Goal: Transaction & Acquisition: Purchase product/service

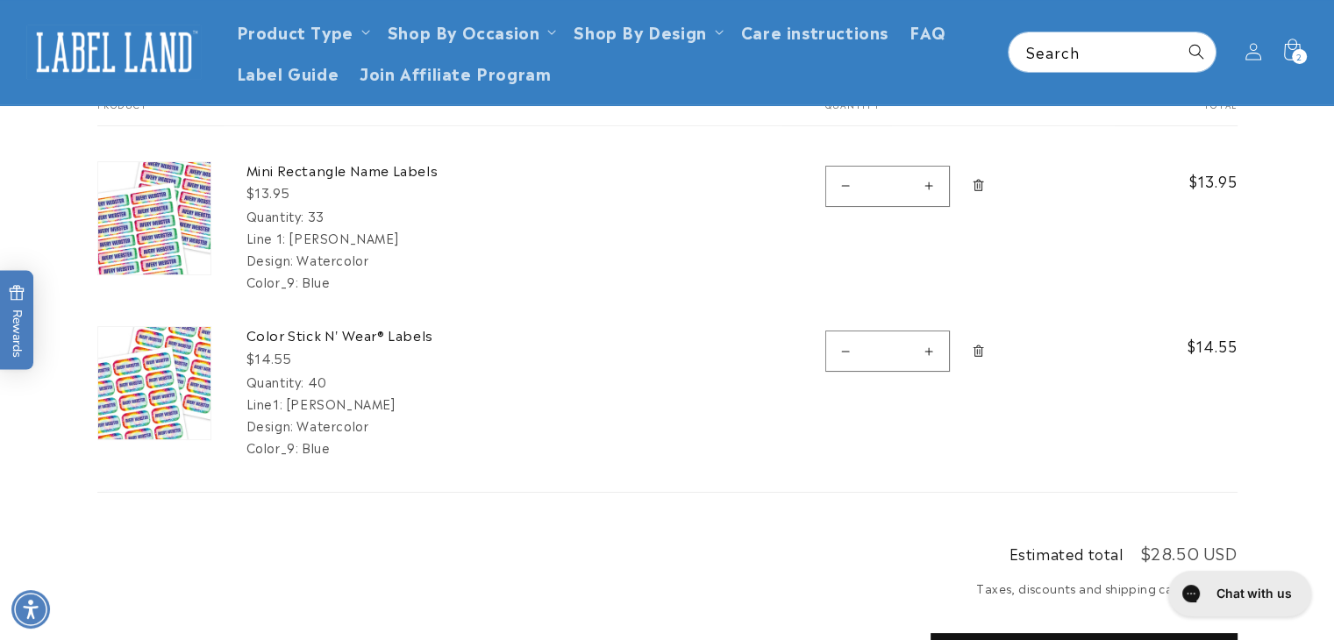
scroll to position [151, 0]
click at [983, 189] on icon "Remove Mini Rectangle Name Labels - 33" at bounding box center [978, 188] width 13 height 13
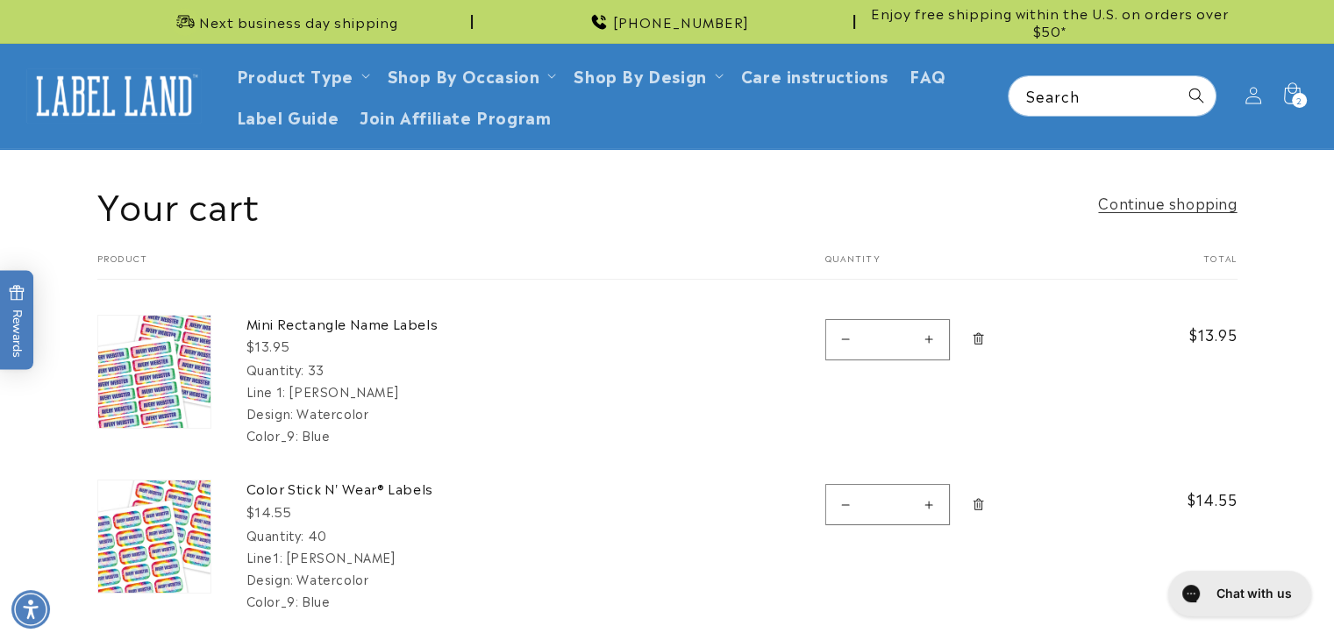
scroll to position [0, 0]
click at [975, 335] on icon "Remove Mini Rectangle Name Labels - 33" at bounding box center [978, 338] width 11 height 11
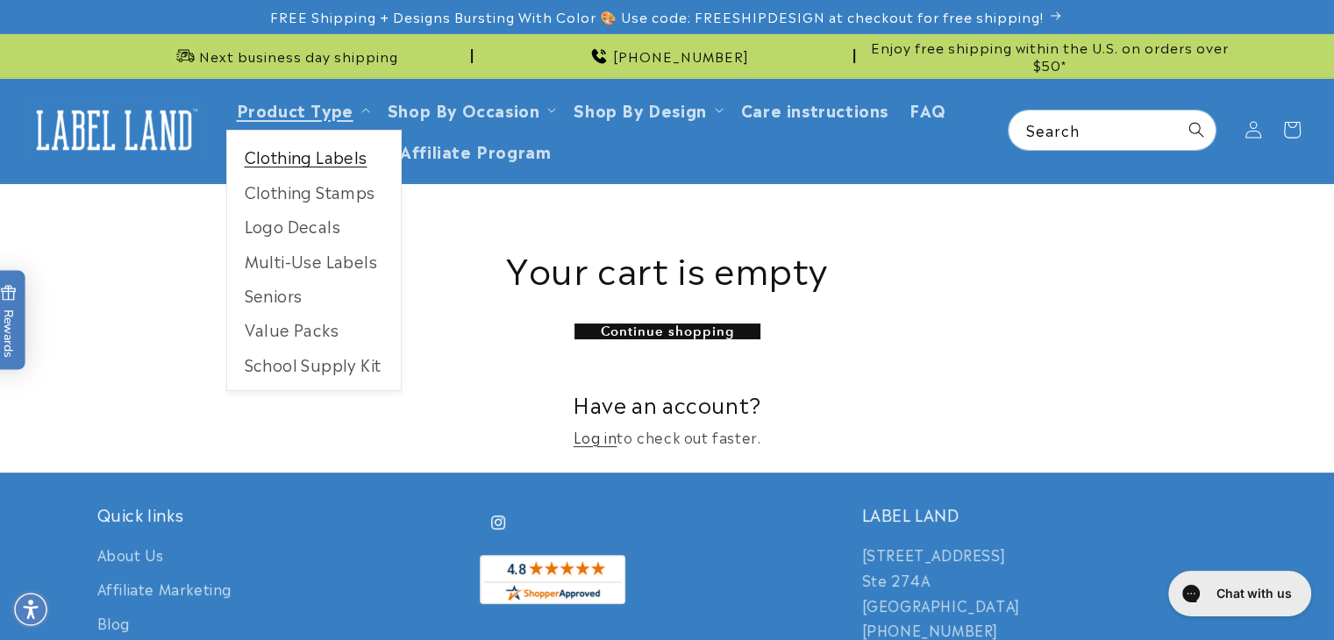
click at [302, 168] on link "Clothing Labels" at bounding box center [314, 156] width 174 height 34
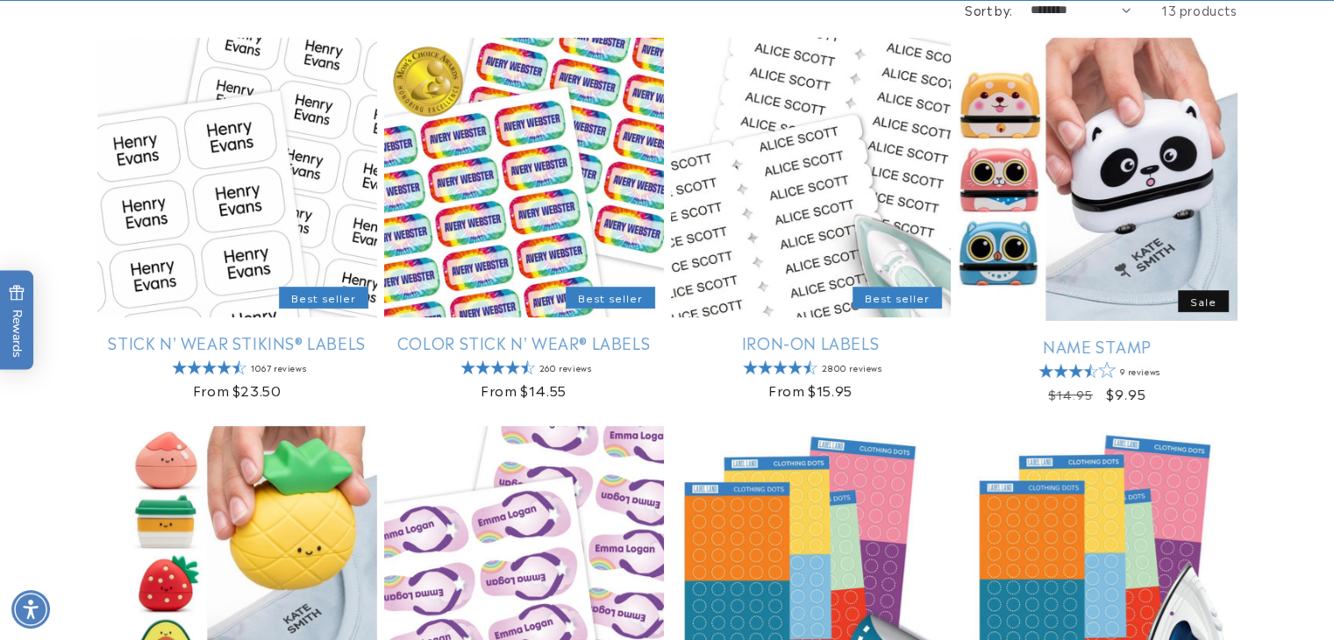
scroll to position [316, 0]
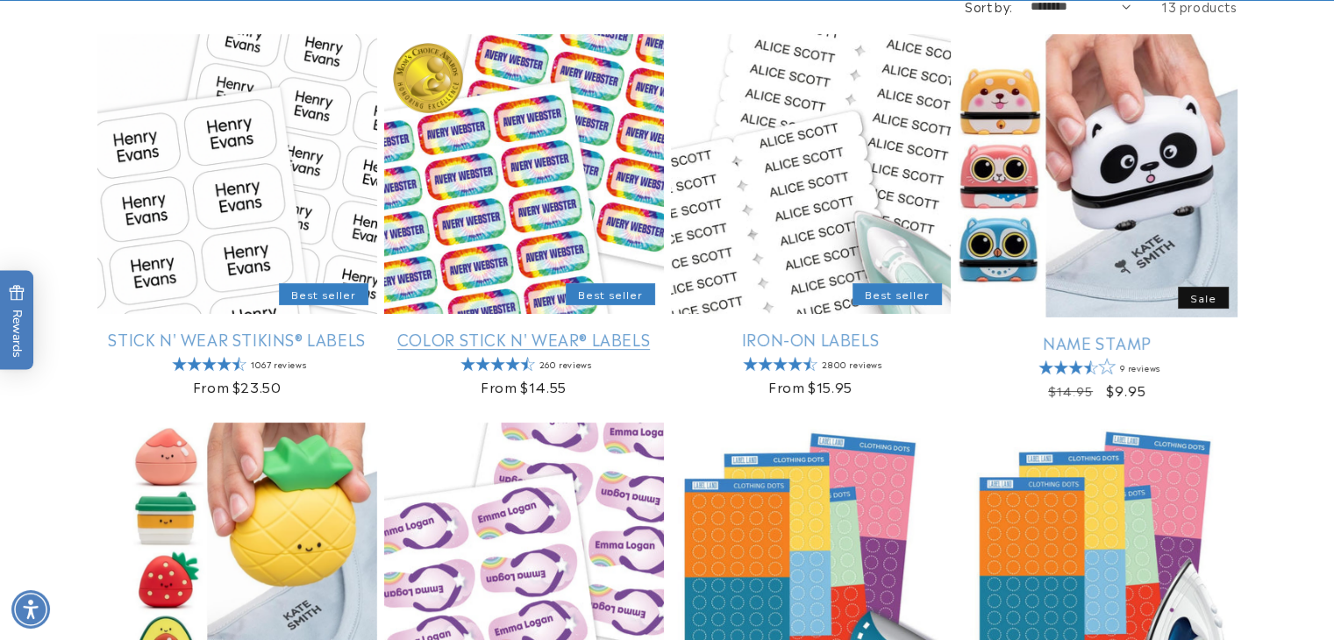
click at [510, 341] on link "Color Stick N' Wear® Labels" at bounding box center [524, 339] width 280 height 20
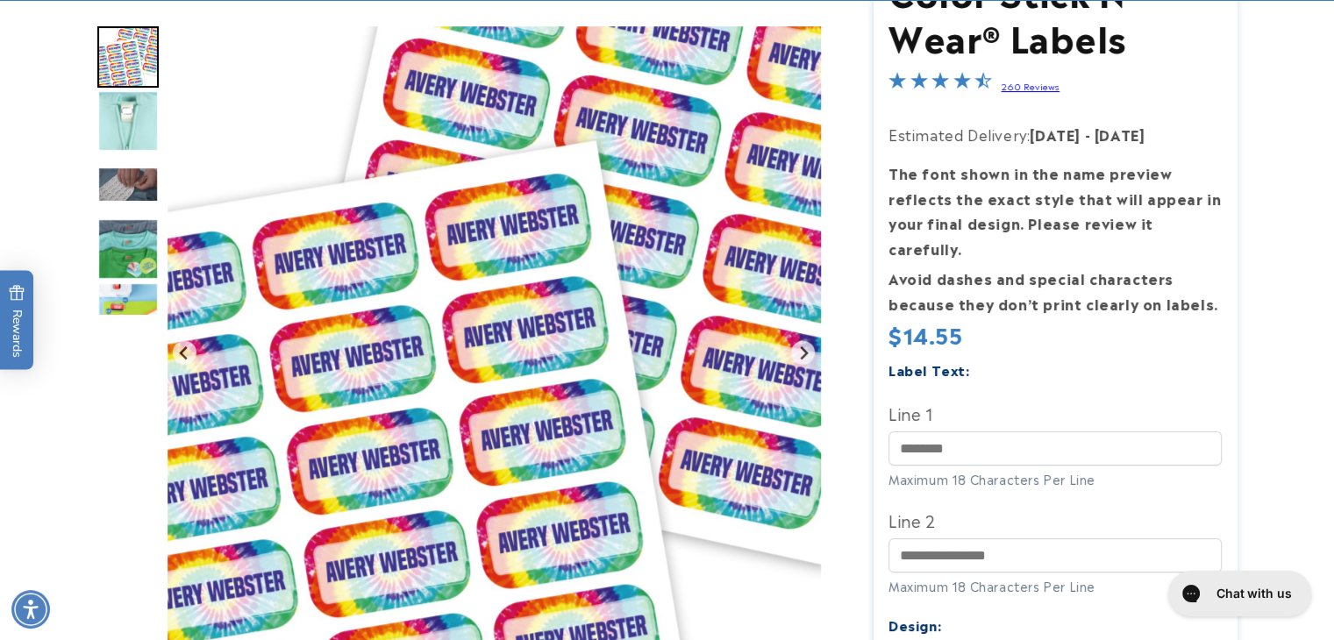
scroll to position [274, 0]
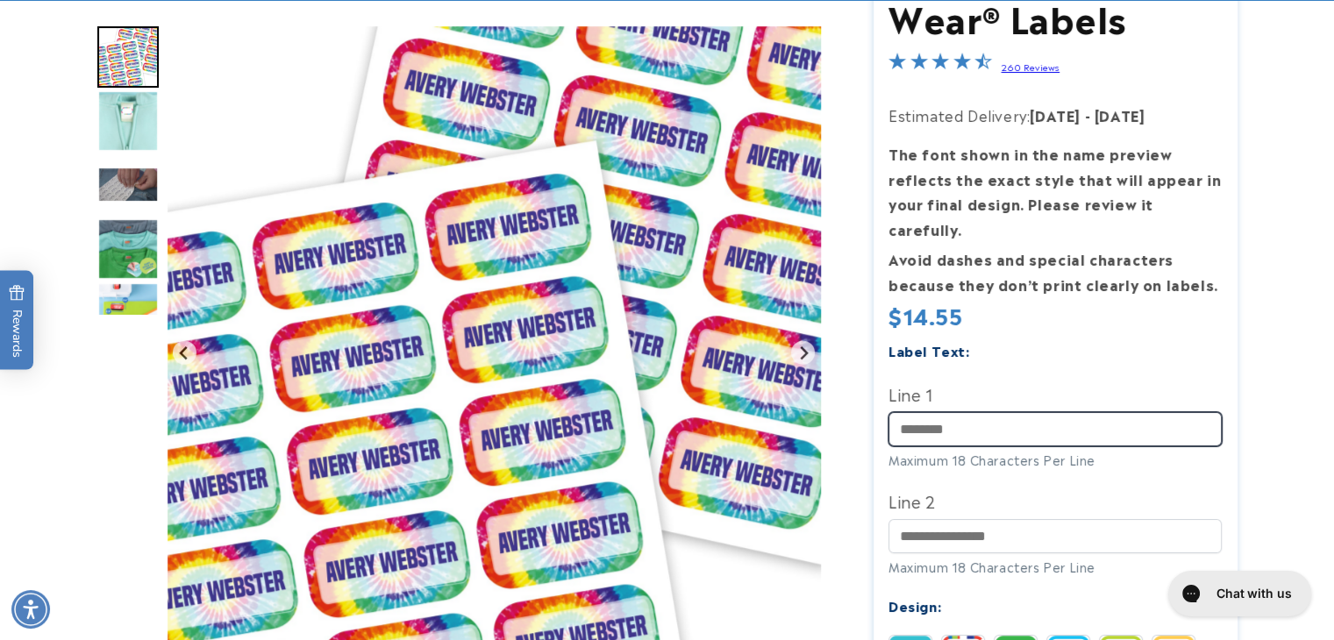
click at [956, 412] on input "Line 1" at bounding box center [1055, 429] width 333 height 34
type input "**********"
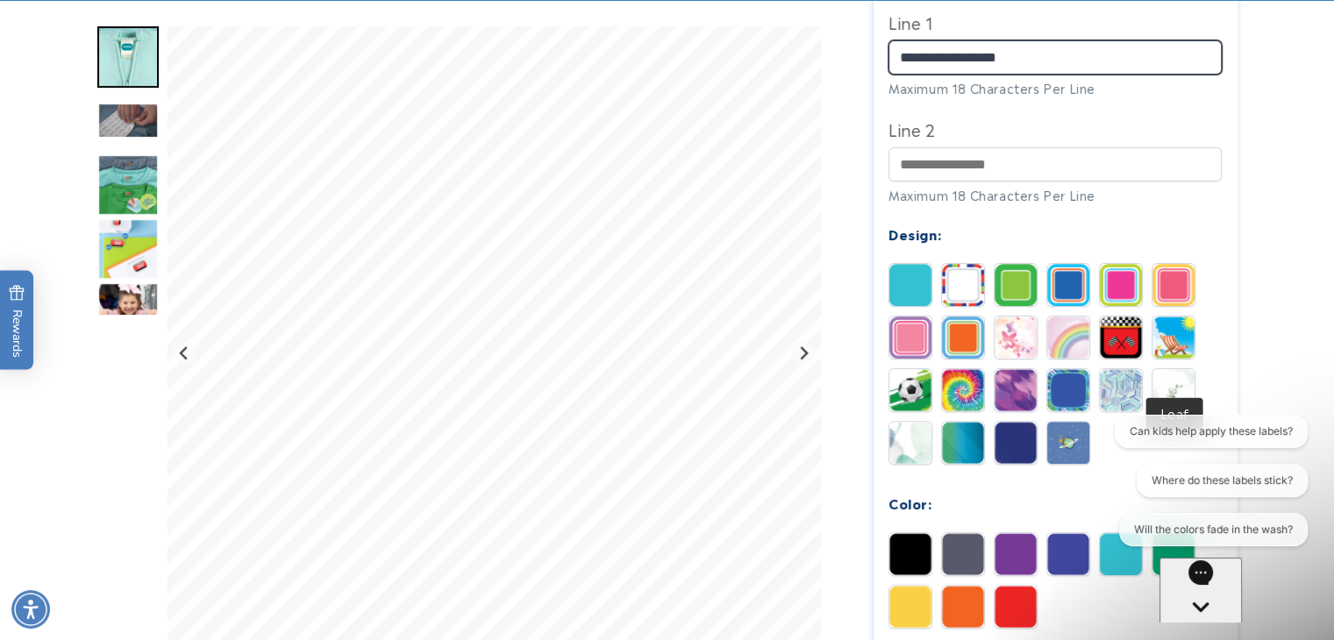
scroll to position [0, 0]
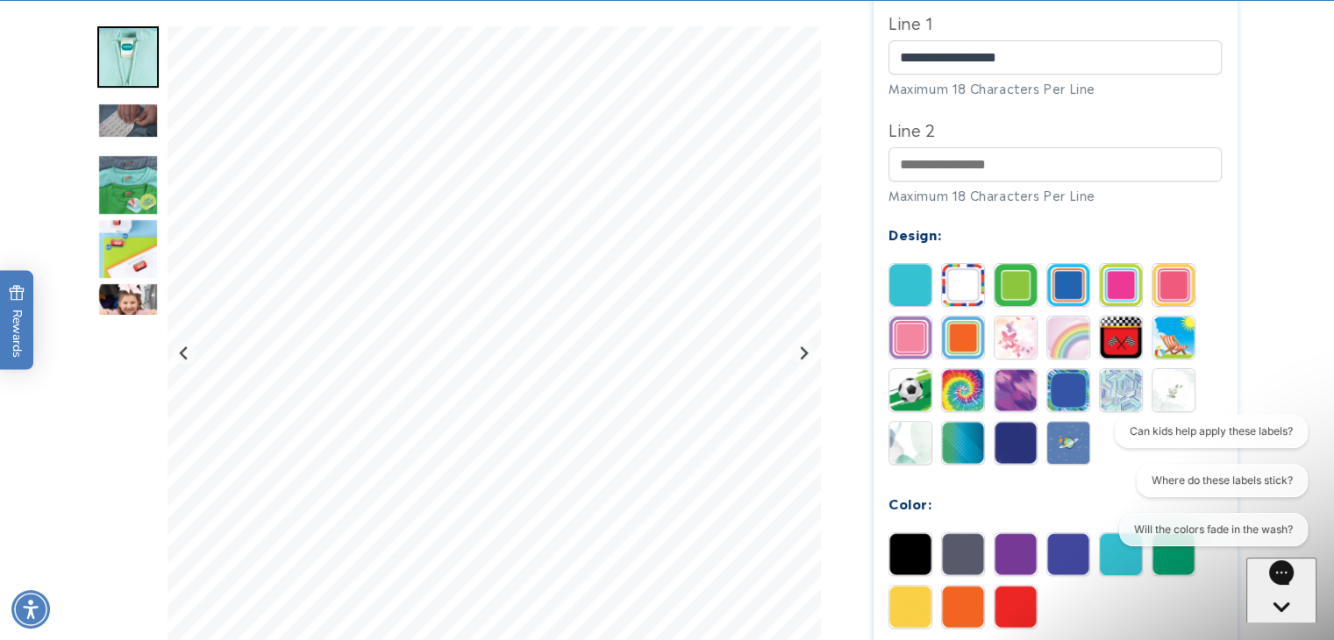
click at [1171, 370] on img at bounding box center [1174, 390] width 42 height 42
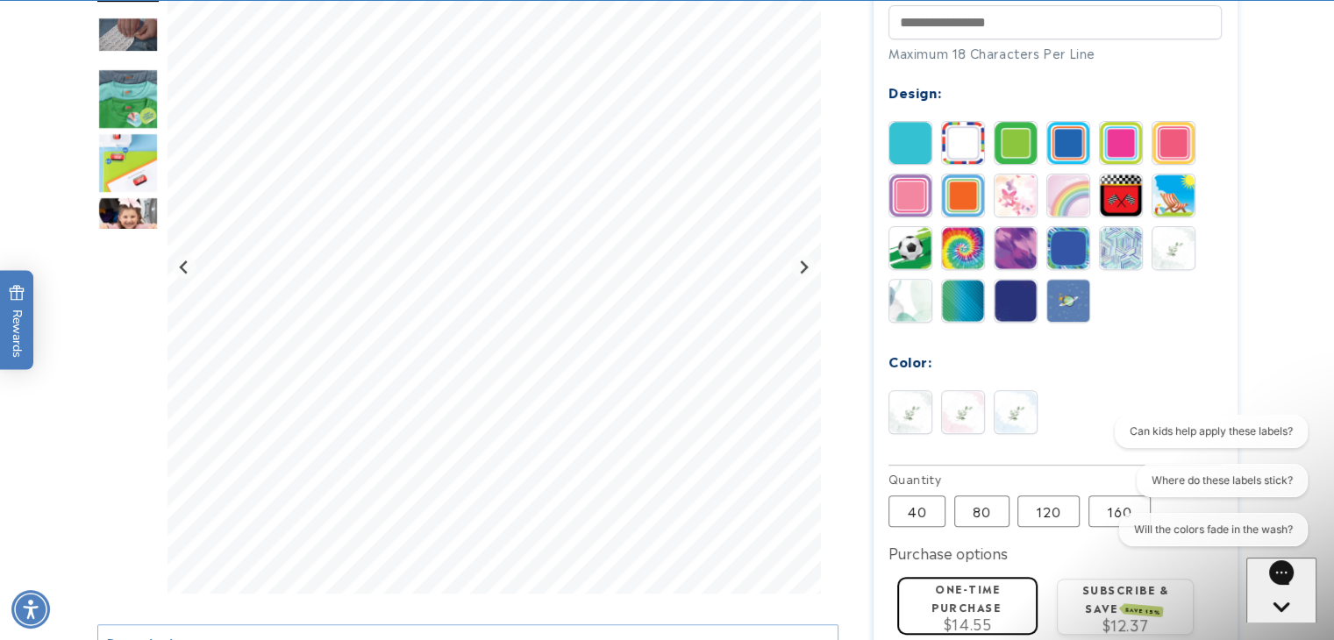
scroll to position [789, 0]
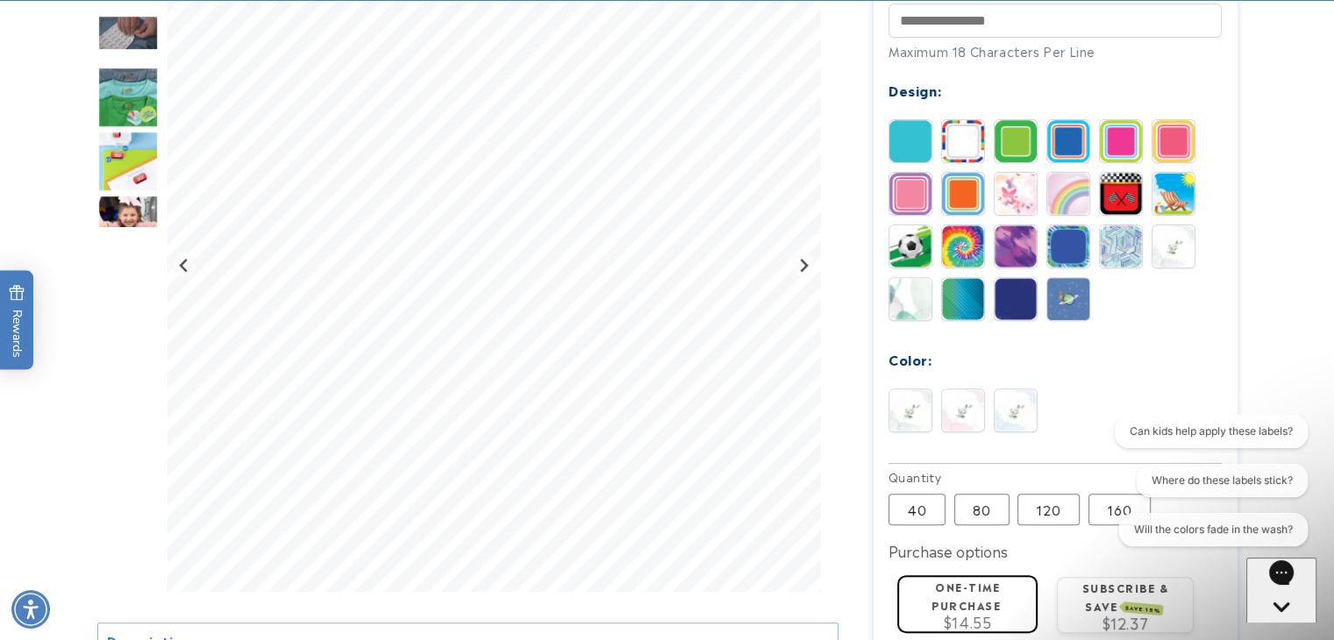
click at [1026, 389] on img at bounding box center [1016, 410] width 42 height 42
click at [911, 389] on img at bounding box center [910, 410] width 42 height 42
click at [906, 278] on img at bounding box center [910, 299] width 42 height 42
click at [1016, 389] on img at bounding box center [1016, 410] width 42 height 42
click at [1177, 225] on img at bounding box center [1174, 246] width 42 height 42
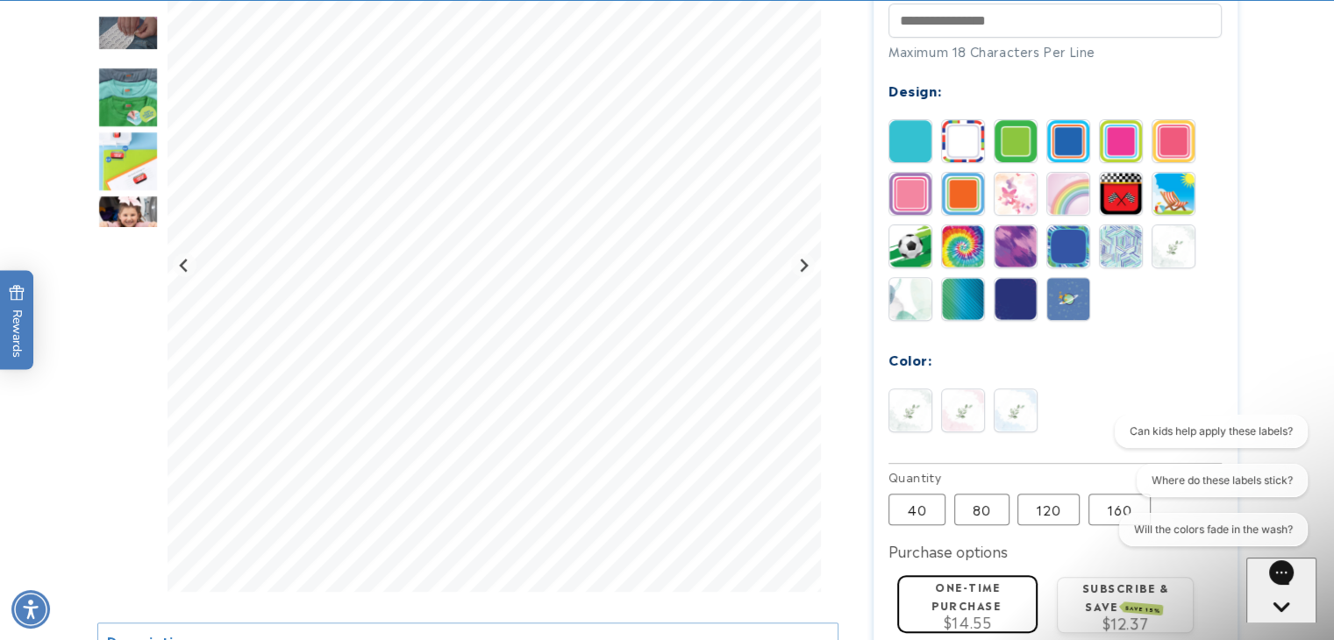
click at [1132, 318] on div "**********" at bounding box center [1055, 141] width 333 height 637
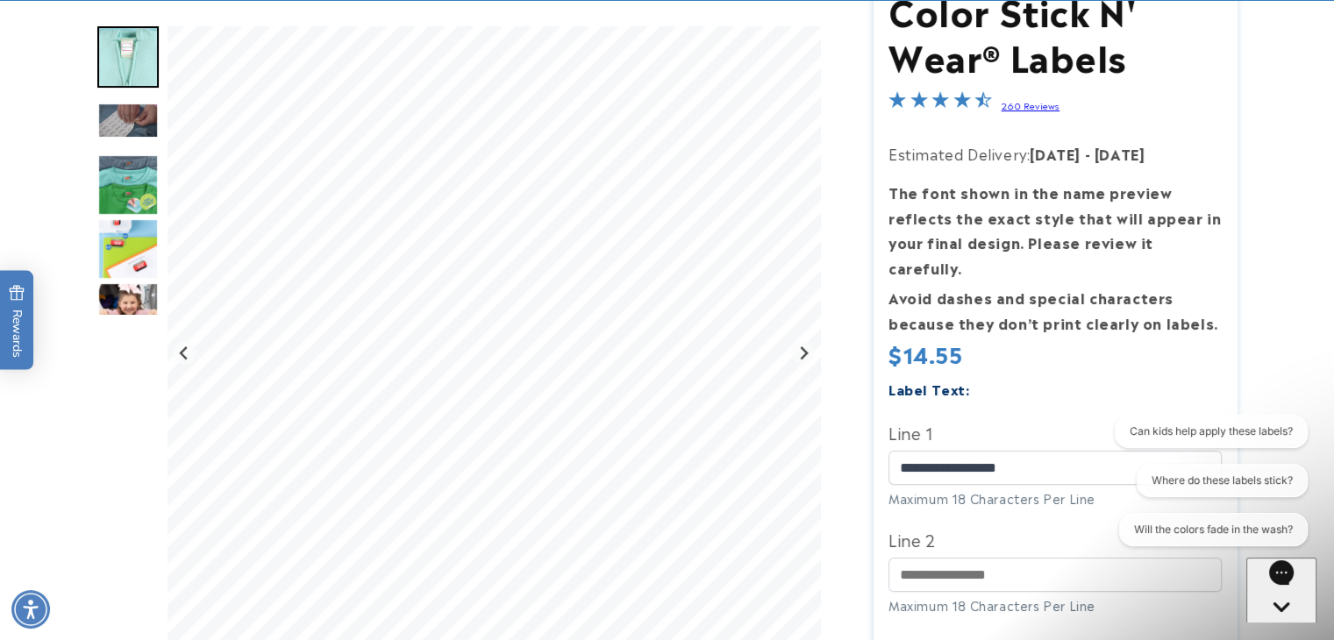
scroll to position [237, 0]
click at [181, 351] on icon "Previous slide" at bounding box center [184, 353] width 14 height 14
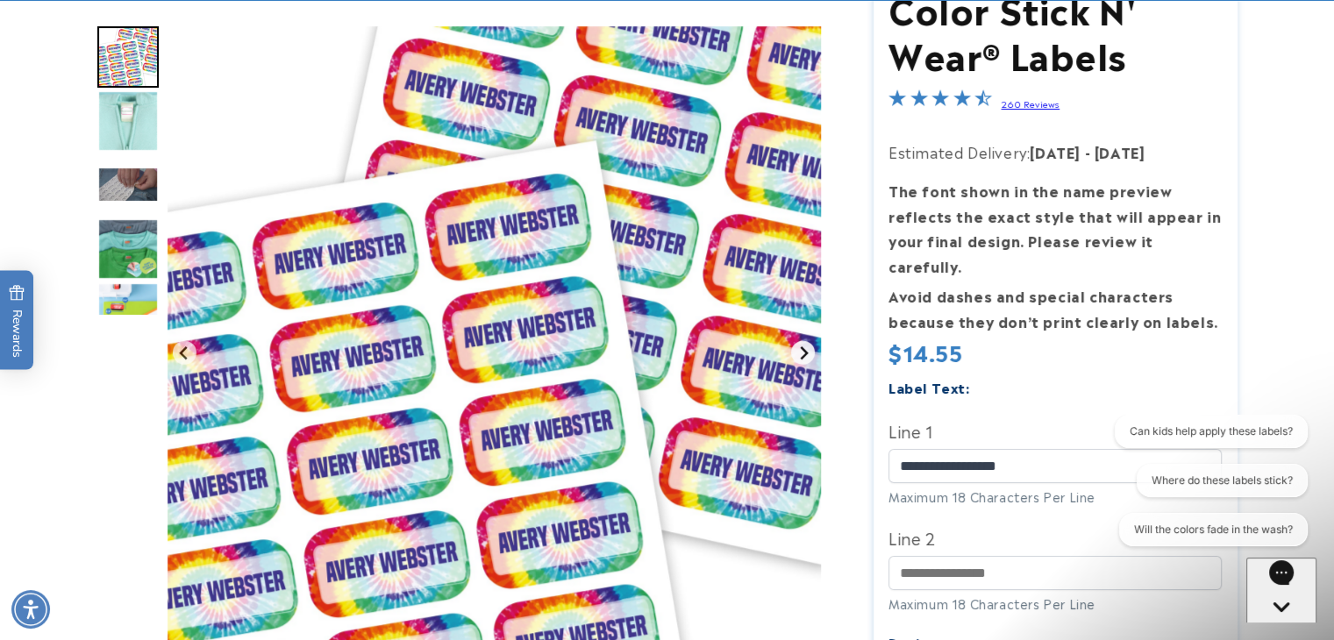
click at [807, 348] on icon "Next slide" at bounding box center [803, 353] width 14 height 14
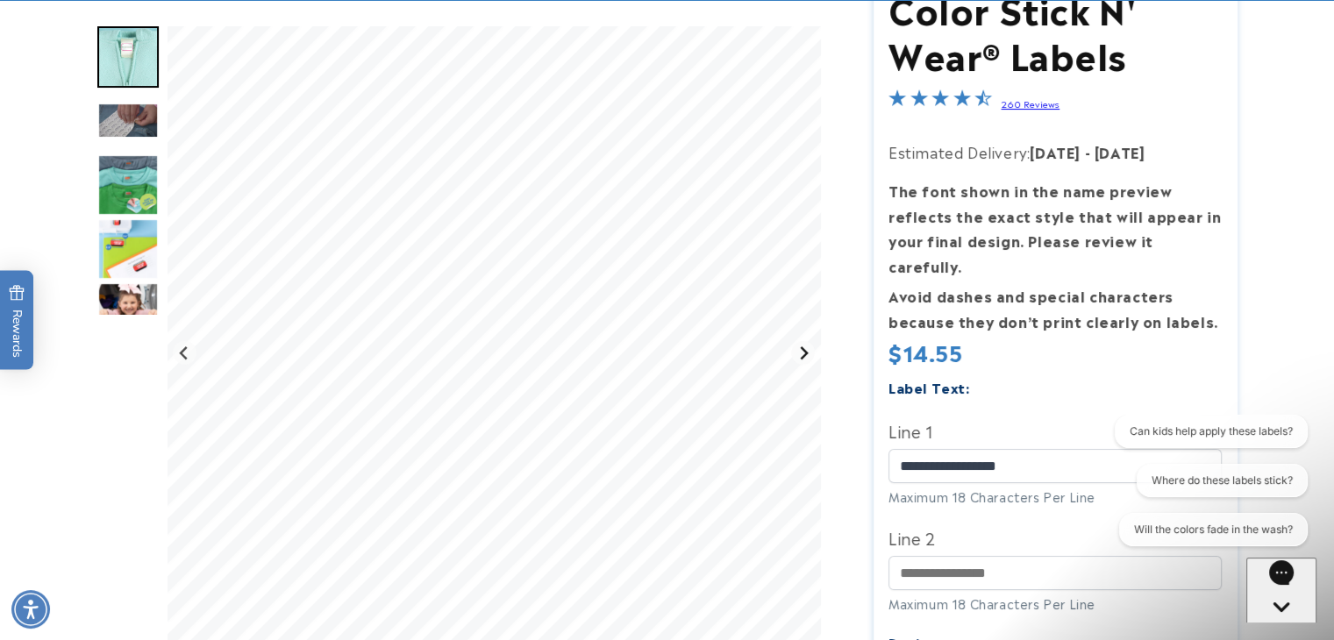
click at [807, 348] on icon "Next slide" at bounding box center [803, 353] width 14 height 14
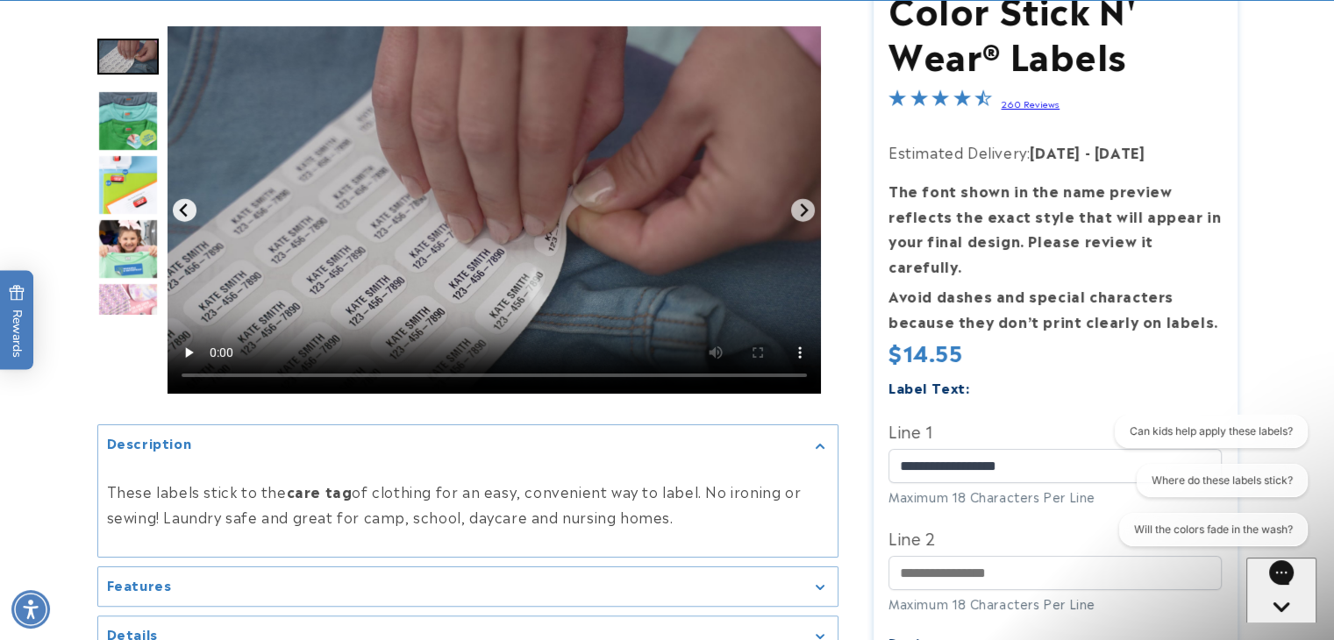
click at [186, 208] on icon "Previous slide" at bounding box center [184, 211] width 14 height 14
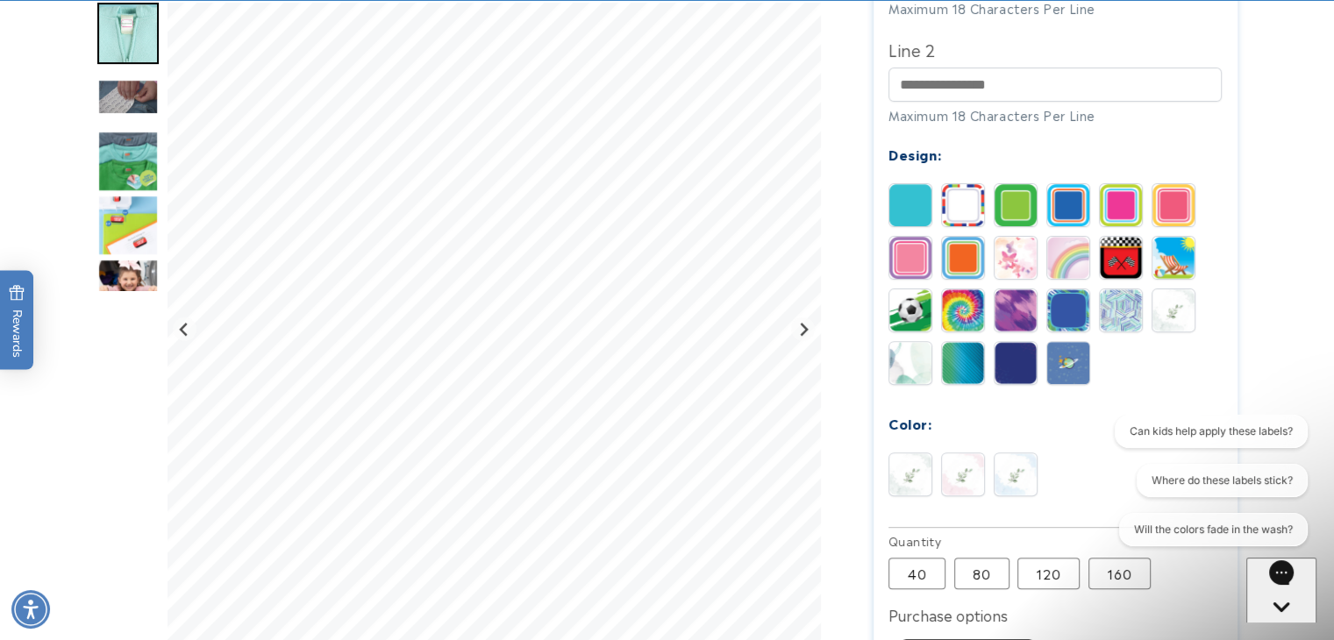
scroll to position [728, 0]
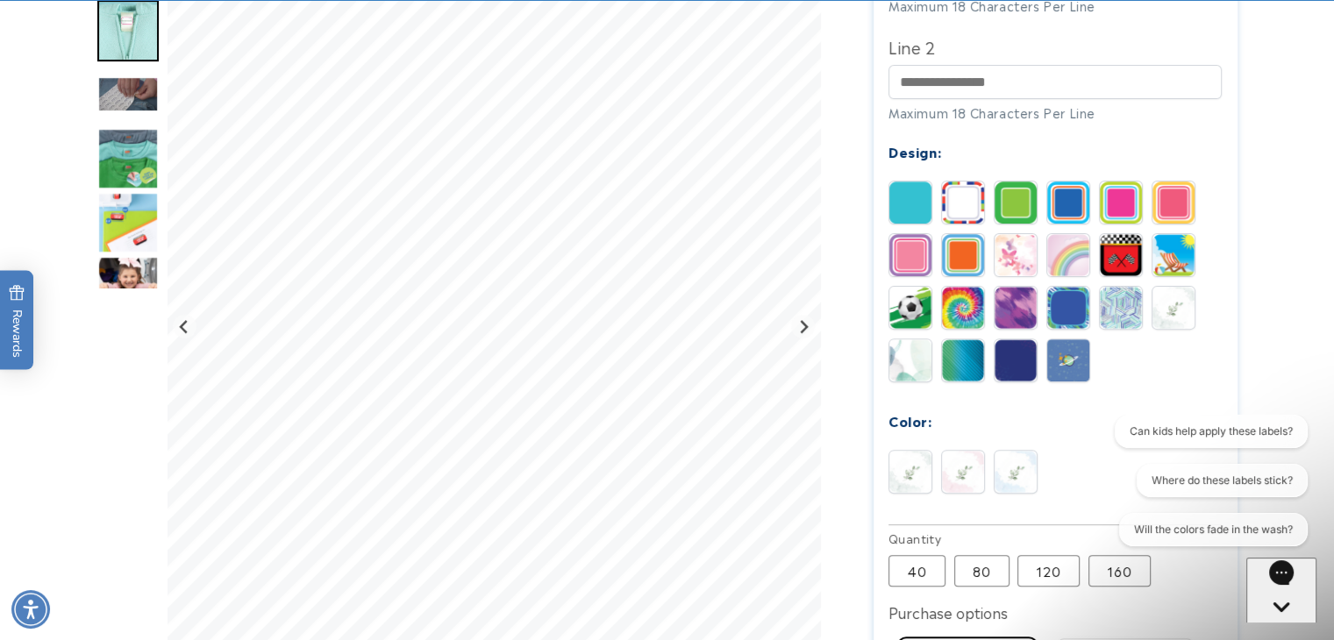
click at [1026, 451] on img at bounding box center [1016, 472] width 42 height 42
click at [1170, 287] on img at bounding box center [1174, 308] width 42 height 42
click at [909, 451] on img at bounding box center [910, 472] width 42 height 42
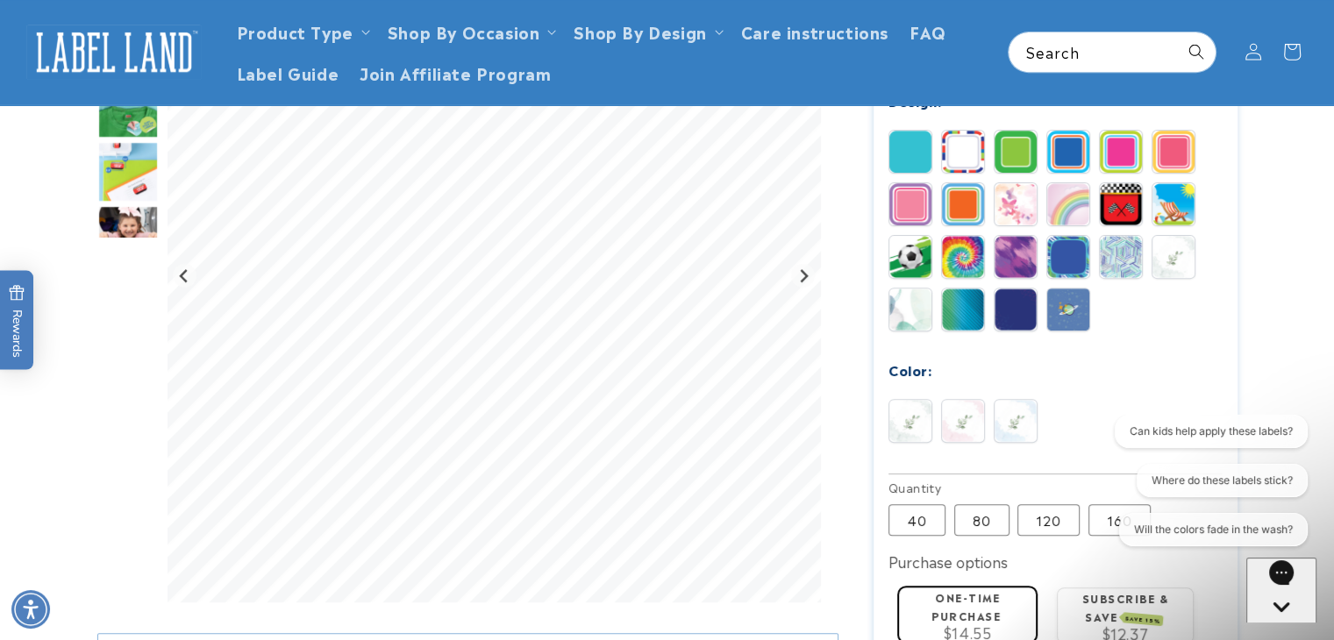
scroll to position [768, 0]
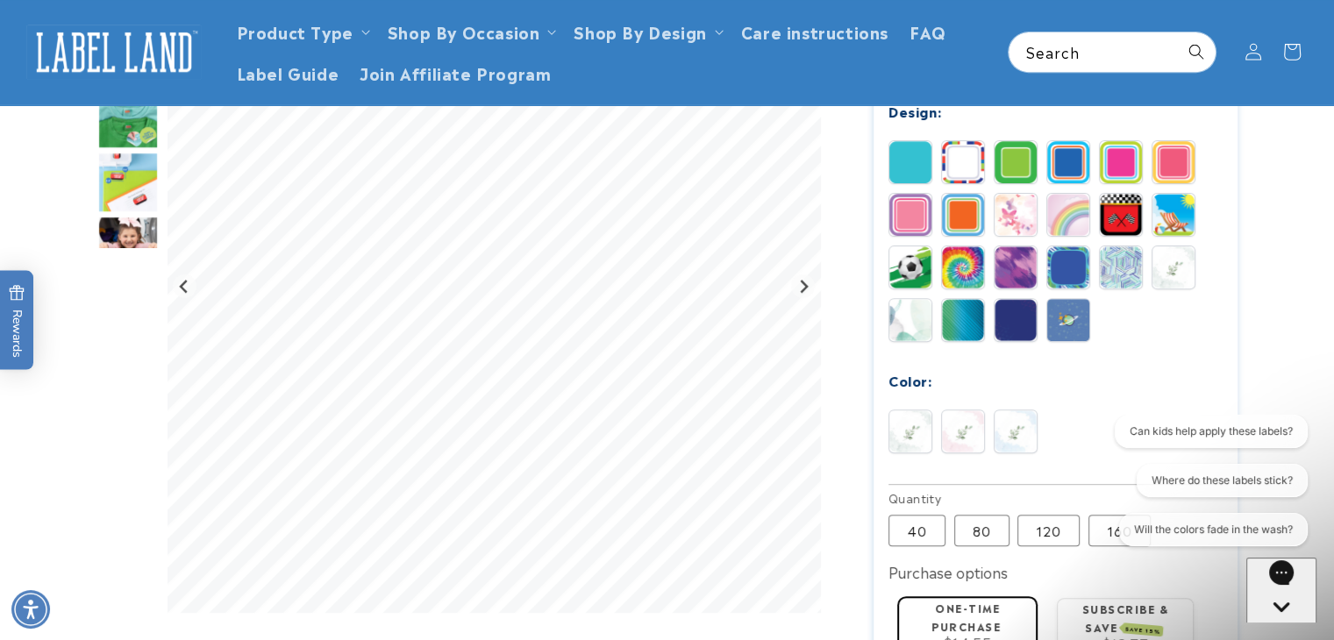
click at [912, 299] on img at bounding box center [910, 320] width 42 height 42
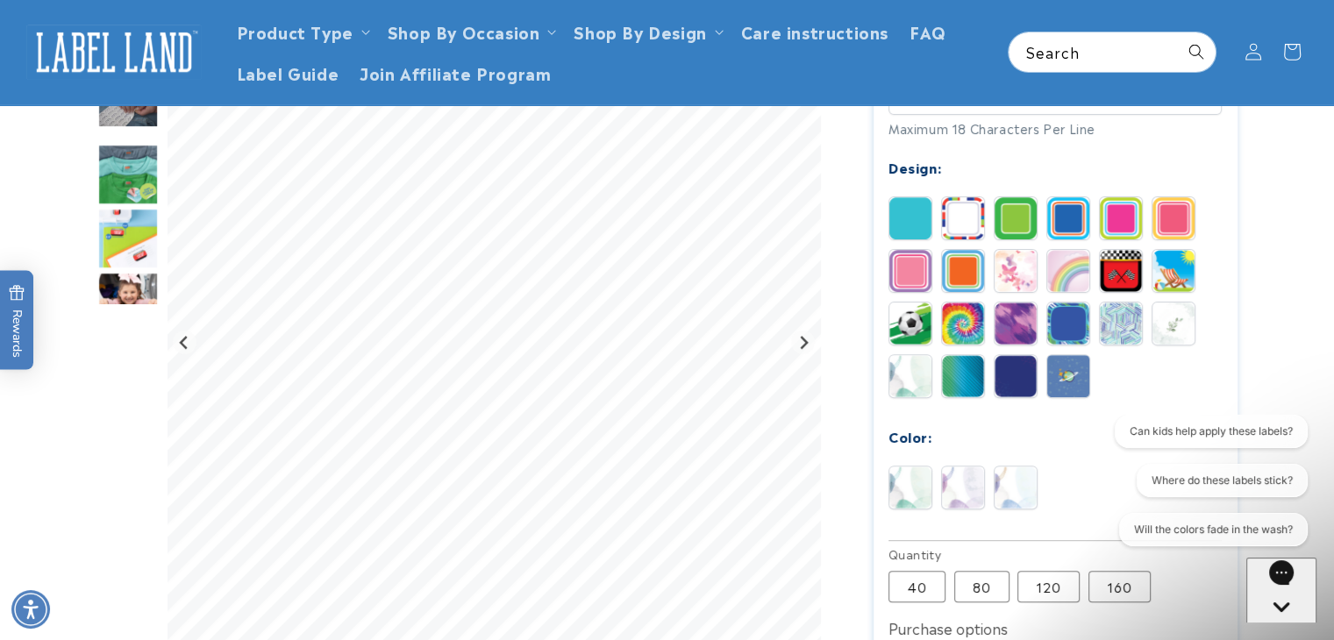
scroll to position [709, 0]
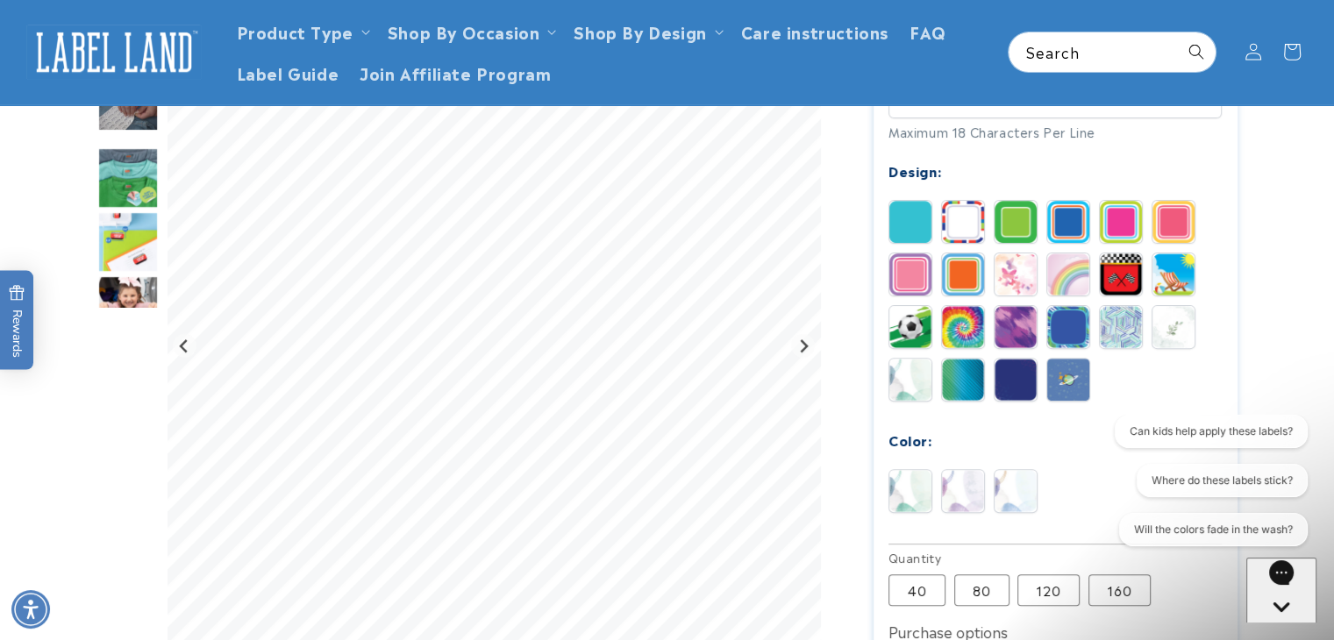
click at [1173, 306] on img at bounding box center [1174, 327] width 42 height 42
click at [1014, 470] on img at bounding box center [1016, 491] width 42 height 42
click at [970, 470] on img at bounding box center [963, 491] width 42 height 42
click at [911, 470] on img at bounding box center [910, 491] width 42 height 42
click at [975, 470] on img at bounding box center [963, 491] width 42 height 42
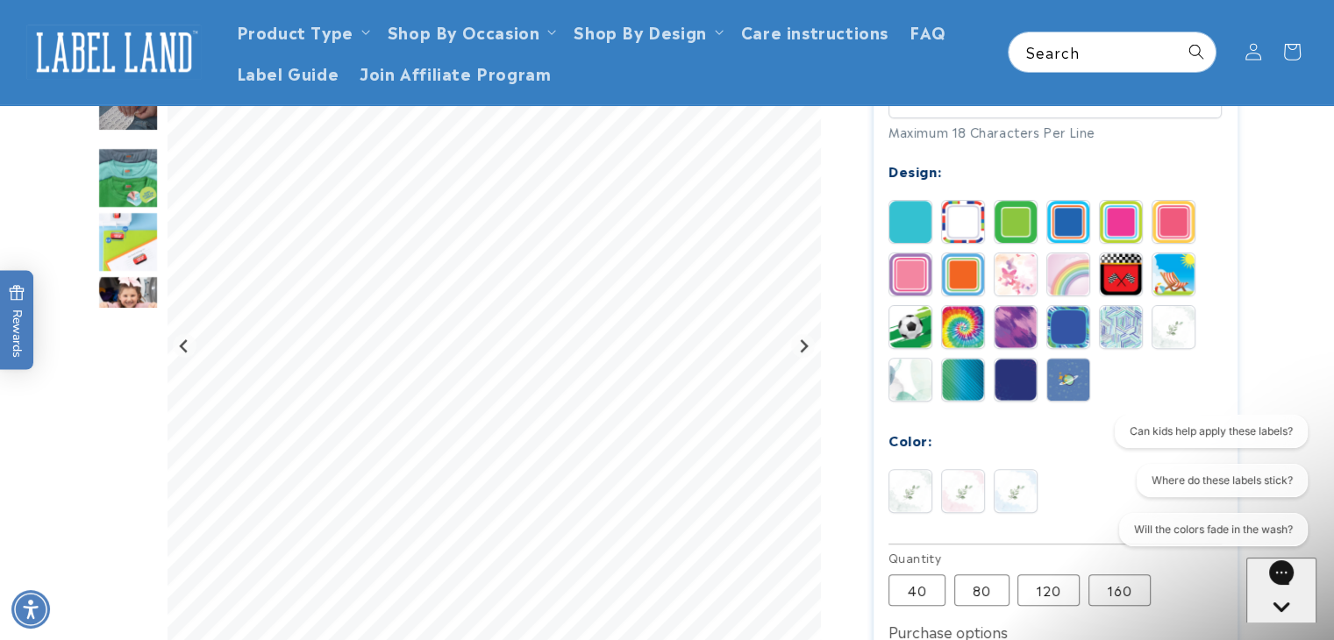
click at [923, 470] on img at bounding box center [910, 491] width 42 height 42
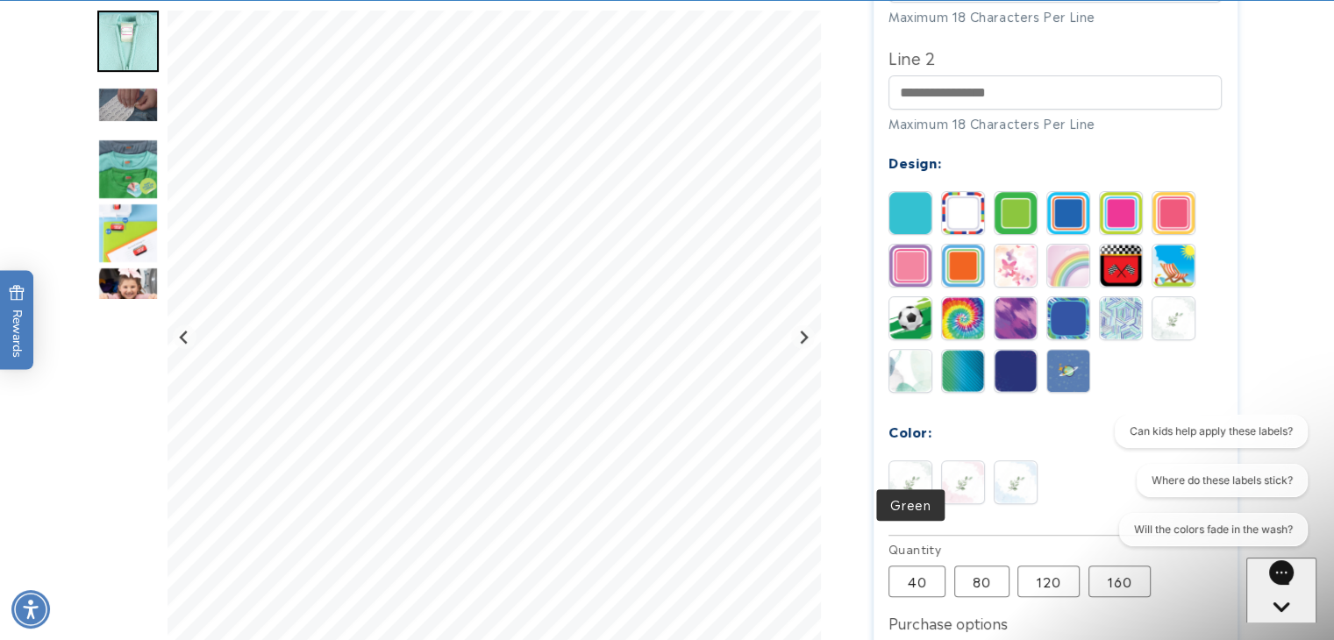
scroll to position [718, 0]
click at [919, 349] on img at bounding box center [910, 370] width 42 height 42
click at [914, 461] on img at bounding box center [910, 482] width 42 height 42
click at [1016, 461] on img at bounding box center [1016, 482] width 42 height 42
click at [910, 461] on img at bounding box center [910, 482] width 42 height 42
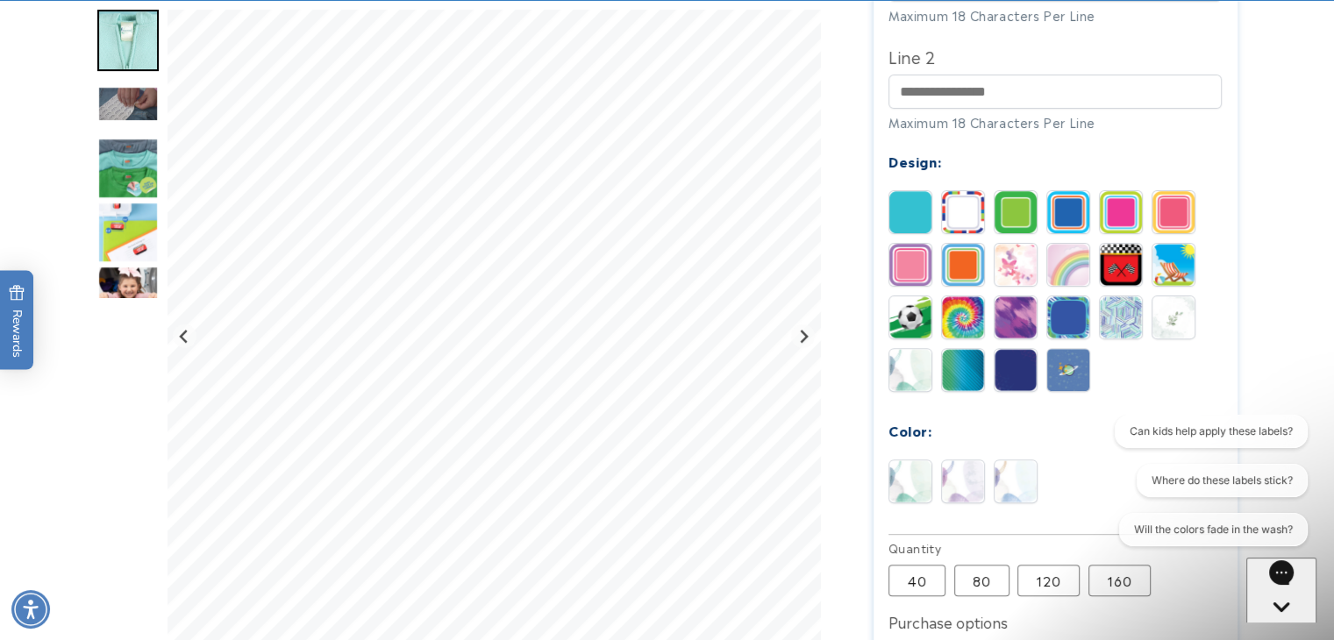
click at [1014, 461] on img at bounding box center [1016, 482] width 42 height 42
click at [912, 461] on img at bounding box center [910, 482] width 42 height 42
click at [1177, 296] on img at bounding box center [1174, 317] width 42 height 42
click at [1125, 296] on img at bounding box center [1121, 317] width 42 height 42
click at [1182, 296] on img at bounding box center [1174, 317] width 42 height 42
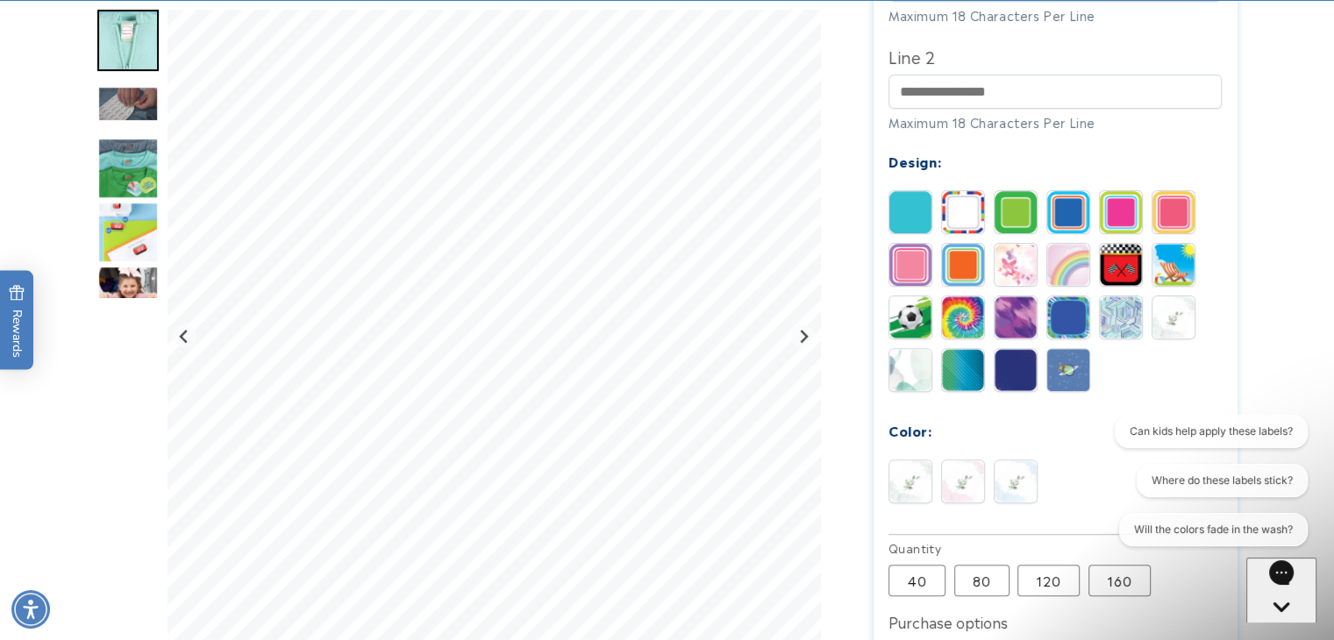
click at [1024, 461] on img at bounding box center [1016, 482] width 42 height 42
click at [912, 349] on img at bounding box center [910, 370] width 42 height 42
click at [908, 296] on img at bounding box center [910, 317] width 42 height 42
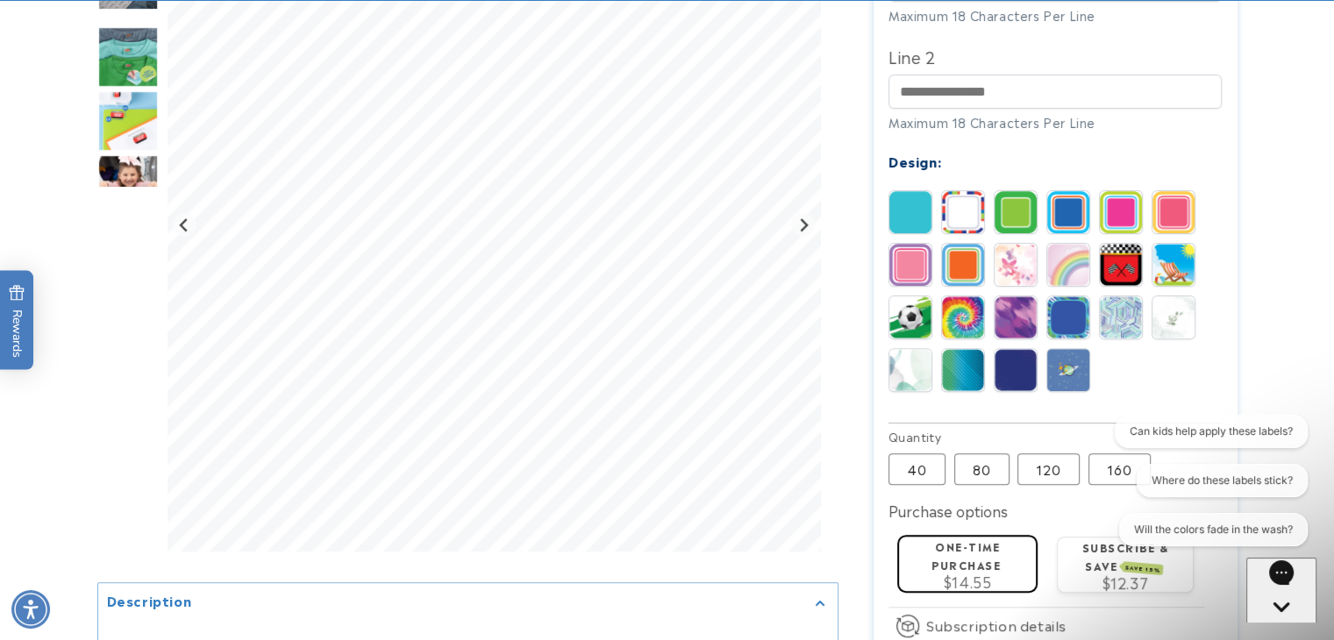
click at [952, 305] on img at bounding box center [963, 317] width 42 height 42
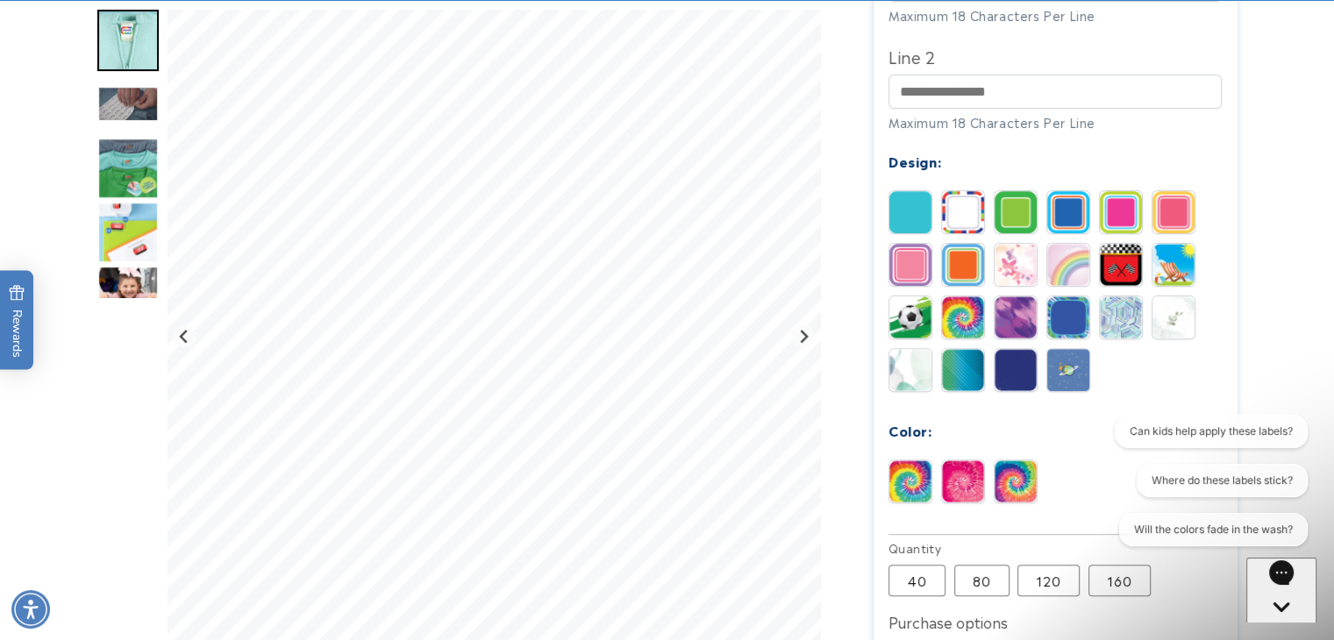
click at [1021, 296] on img at bounding box center [1016, 317] width 42 height 42
click at [1012, 461] on img at bounding box center [1016, 482] width 42 height 42
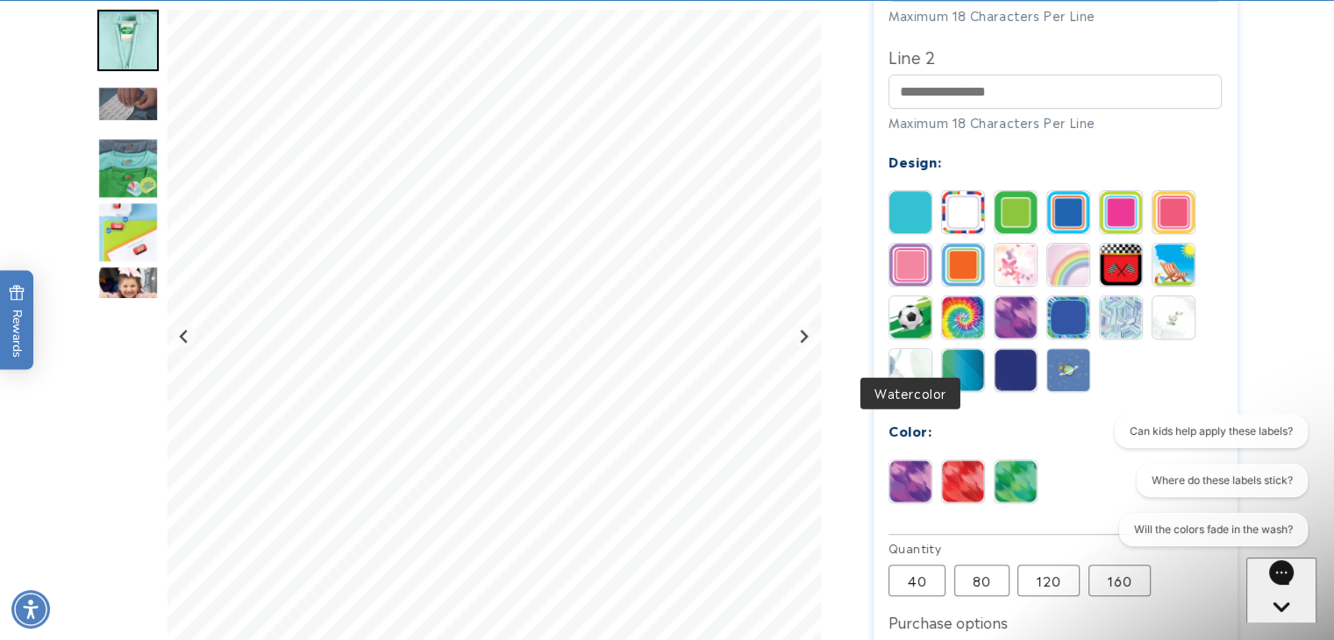
click at [911, 349] on img at bounding box center [910, 370] width 42 height 42
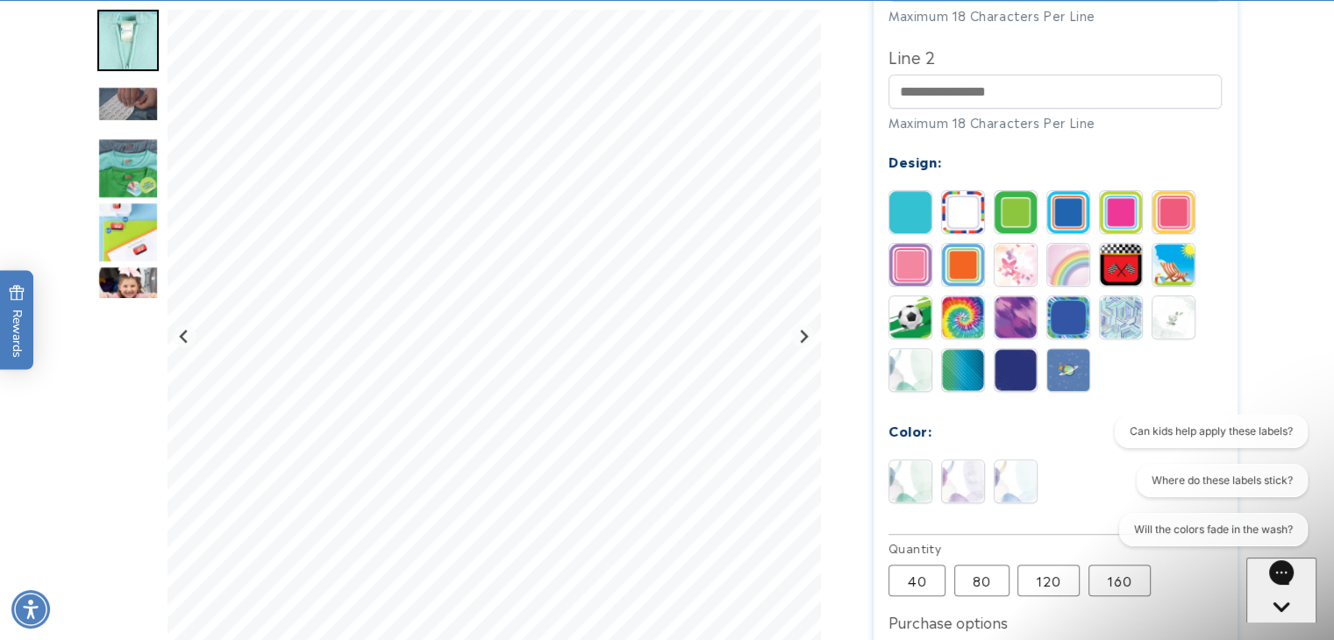
click at [1169, 296] on img at bounding box center [1174, 317] width 42 height 42
click at [912, 349] on img at bounding box center [910, 370] width 42 height 42
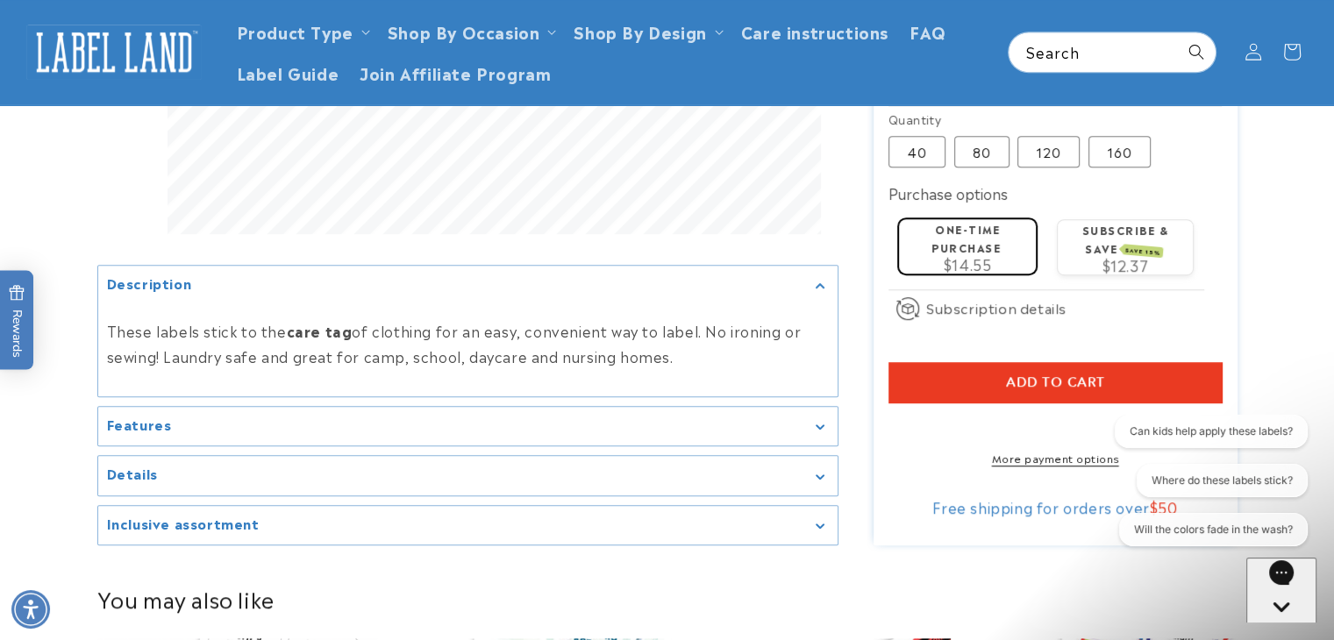
scroll to position [1070, 0]
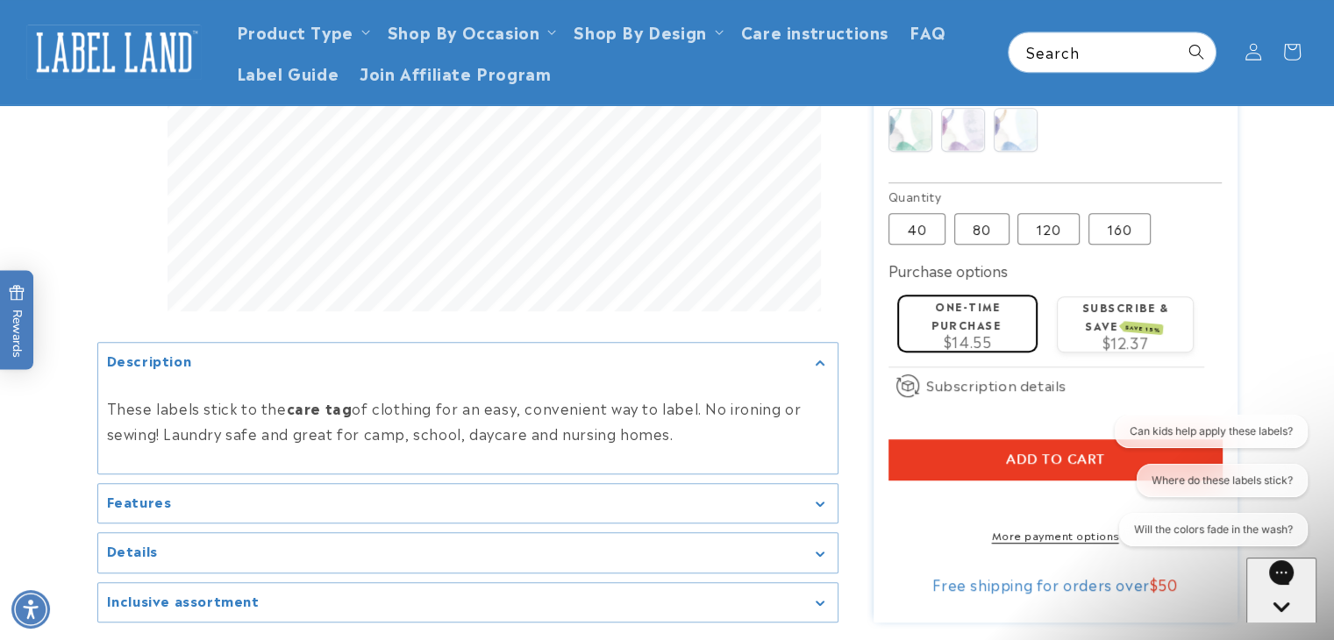
click at [925, 439] on button "Add to cart" at bounding box center [1055, 459] width 333 height 40
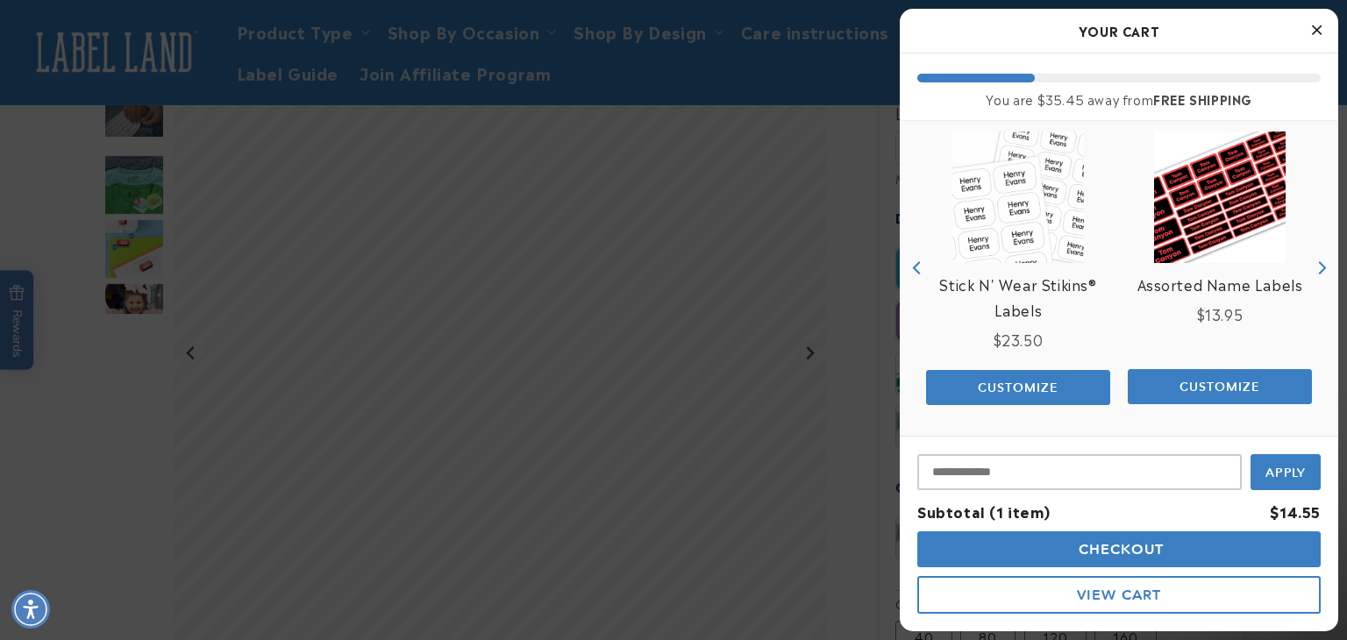
scroll to position [218, 0]
click at [1182, 546] on button "Checkout" at bounding box center [1120, 550] width 404 height 36
